Goal: Task Accomplishment & Management: Complete application form

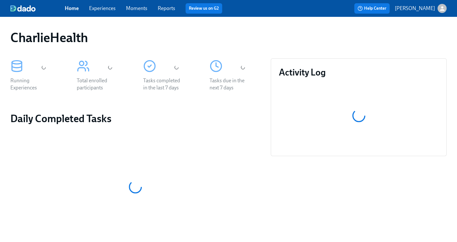
click at [99, 8] on link "Experiences" at bounding box center [102, 8] width 27 height 6
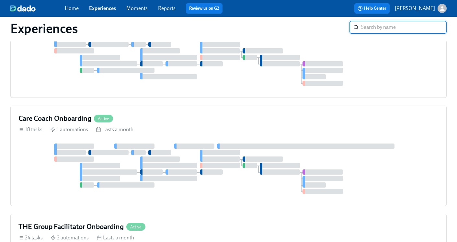
scroll to position [263, 0]
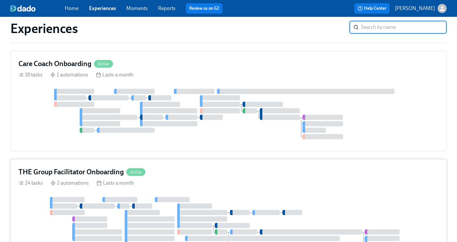
click at [36, 172] on h4 "THE Group Facilitator Onboarding" at bounding box center [70, 172] width 105 height 10
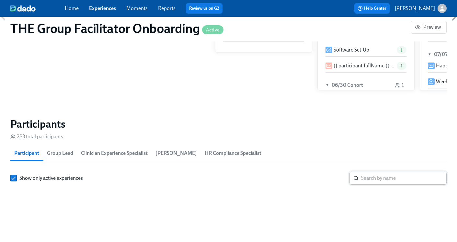
scroll to position [514, 0]
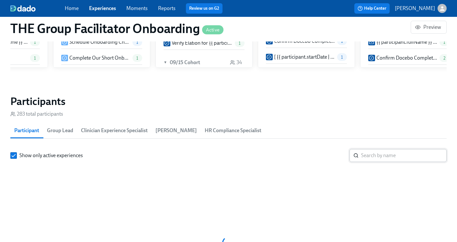
click at [387, 157] on input "search" at bounding box center [403, 155] width 85 height 13
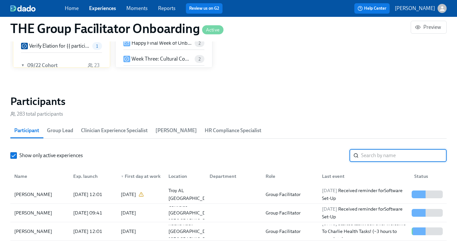
paste input "1253809"
type input "1253809"
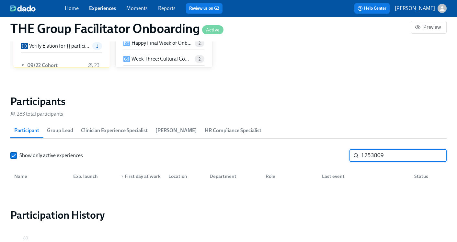
drag, startPoint x: 392, startPoint y: 156, endPoint x: 347, endPoint y: 153, distance: 45.1
click at [347, 154] on div "Show only active experiences 1253809 ​" at bounding box center [228, 155] width 436 height 13
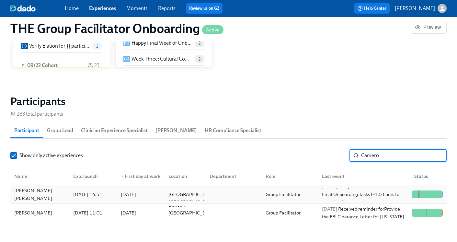
type input "Camero"
click at [297, 187] on div "Claudia Molina Camerota 2025/09/05 14:51 2025/09/08 Miami FL US Group Facilitat…" at bounding box center [228, 194] width 436 height 18
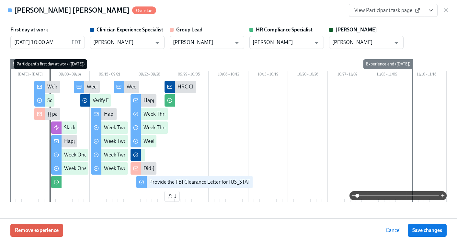
scroll to position [0, 9074]
click at [426, 9] on button "View task page" at bounding box center [431, 10] width 14 height 13
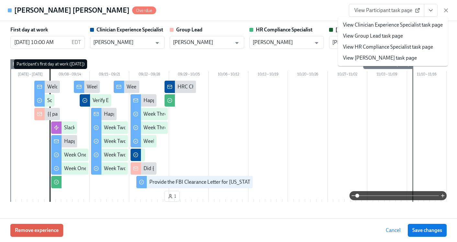
click at [395, 47] on link "View HR Compliance Specialist task page" at bounding box center [388, 46] width 90 height 7
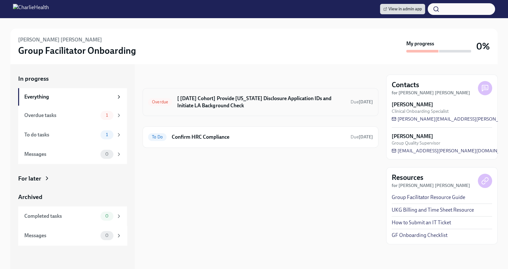
click at [250, 104] on h6 "[ [DATE] Cohort] Provide [US_STATE] Disclosure Application IDs and Initiate LA …" at bounding box center [261, 102] width 168 height 14
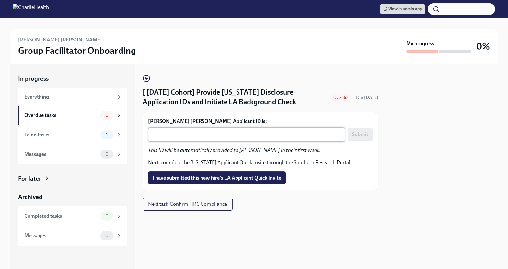
click at [226, 137] on textarea "[PERSON_NAME] [PERSON_NAME] Applicant ID is:" at bounding box center [246, 134] width 189 height 8
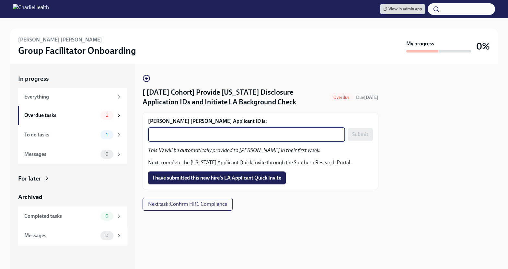
paste textarea "1253809"
type textarea "1253809"
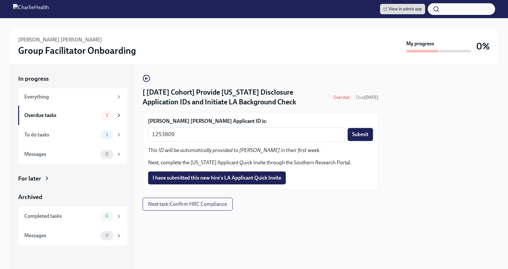
click at [350, 132] on button "Submit" at bounding box center [359, 134] width 25 height 13
click at [233, 180] on span "I have submitted this new hire's LA Applicant Quick Invite" at bounding box center [216, 178] width 129 height 6
